Goal: Transaction & Acquisition: Purchase product/service

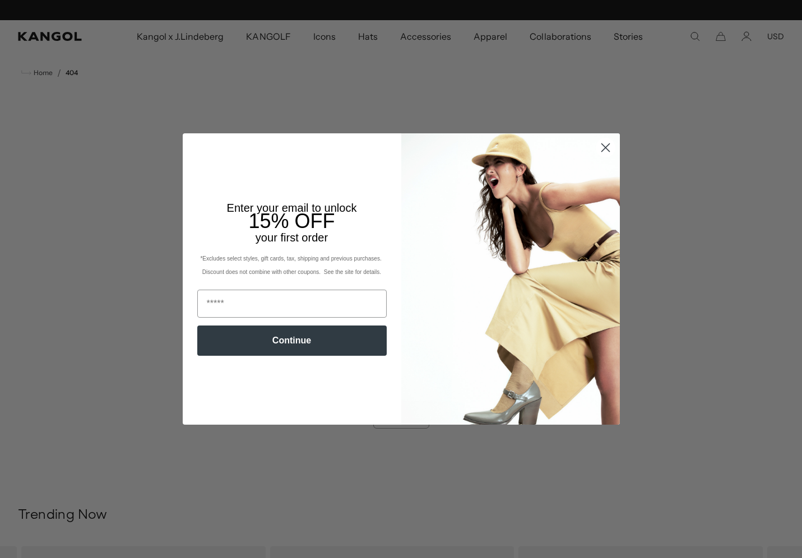
scroll to position [0, 231]
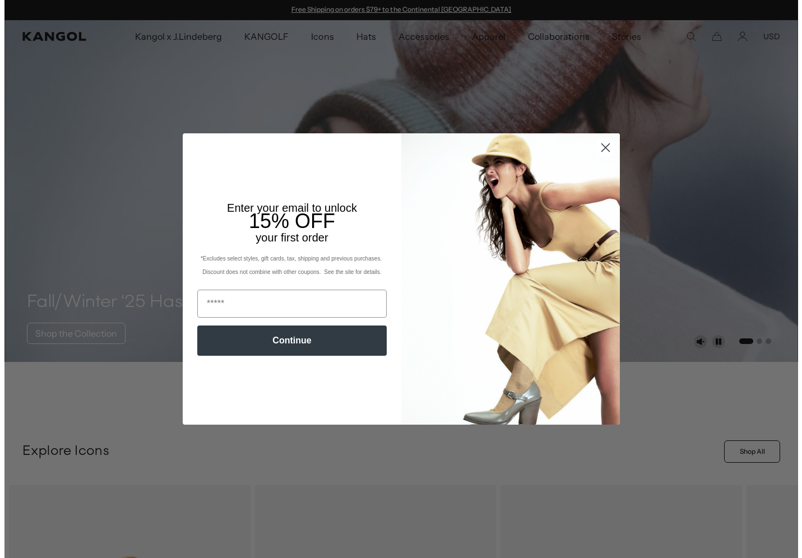
scroll to position [0, 231]
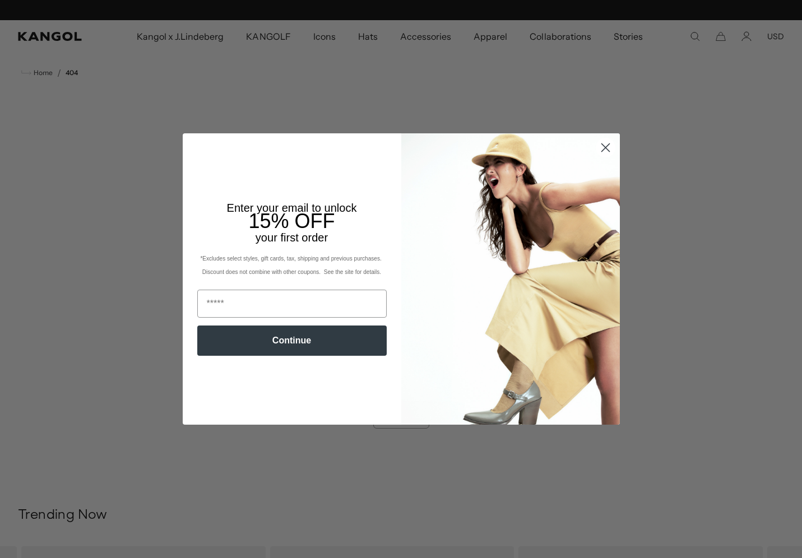
scroll to position [0, 231]
